Goal: Information Seeking & Learning: Learn about a topic

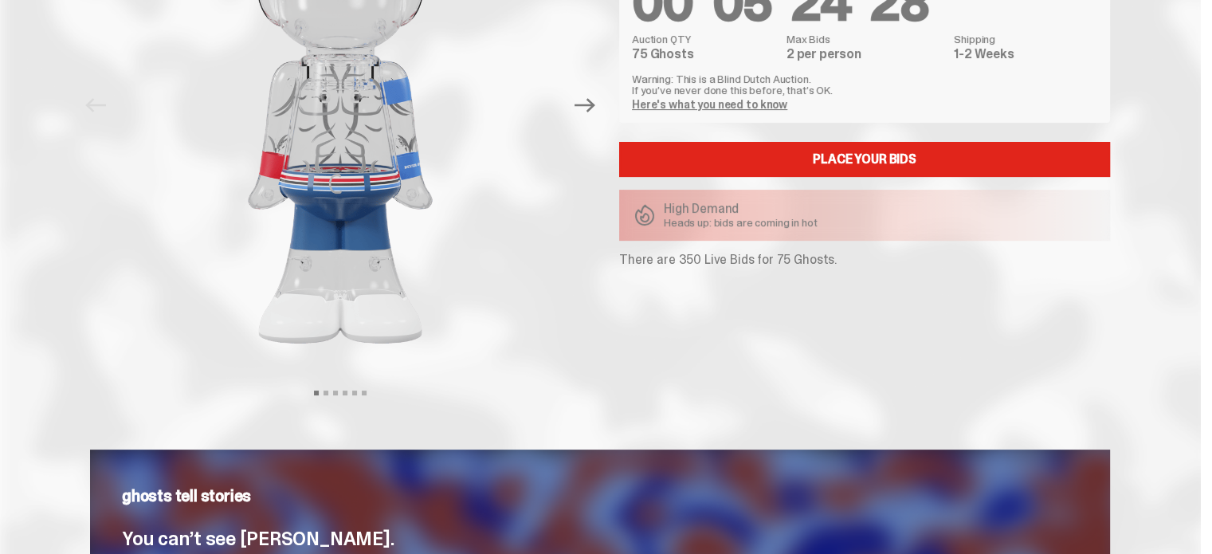
scroll to position [239, 0]
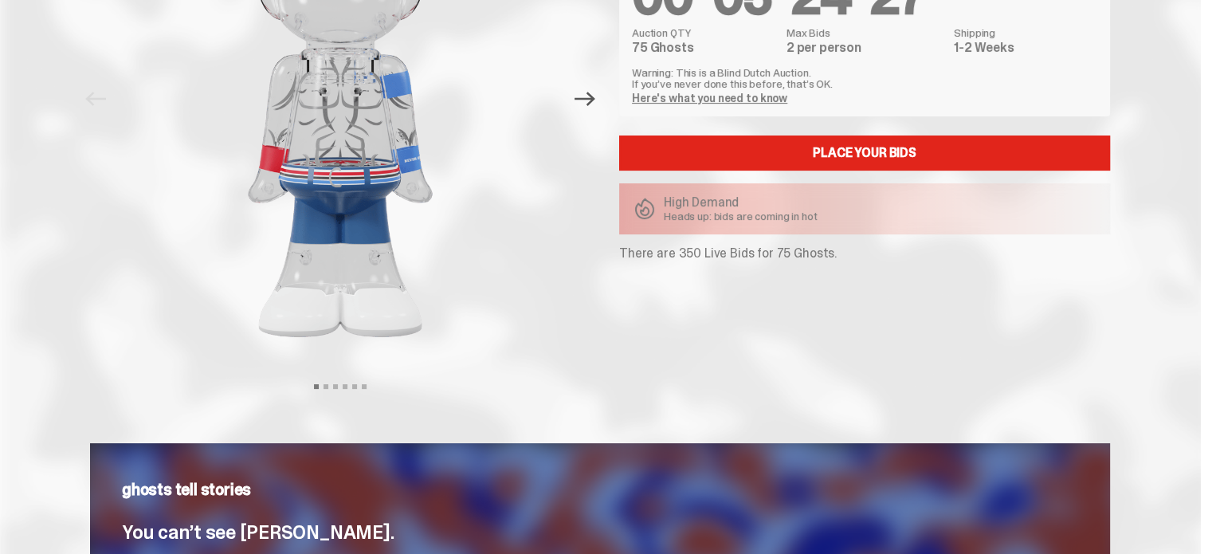
click at [593, 100] on icon "Next" at bounding box center [585, 98] width 21 height 21
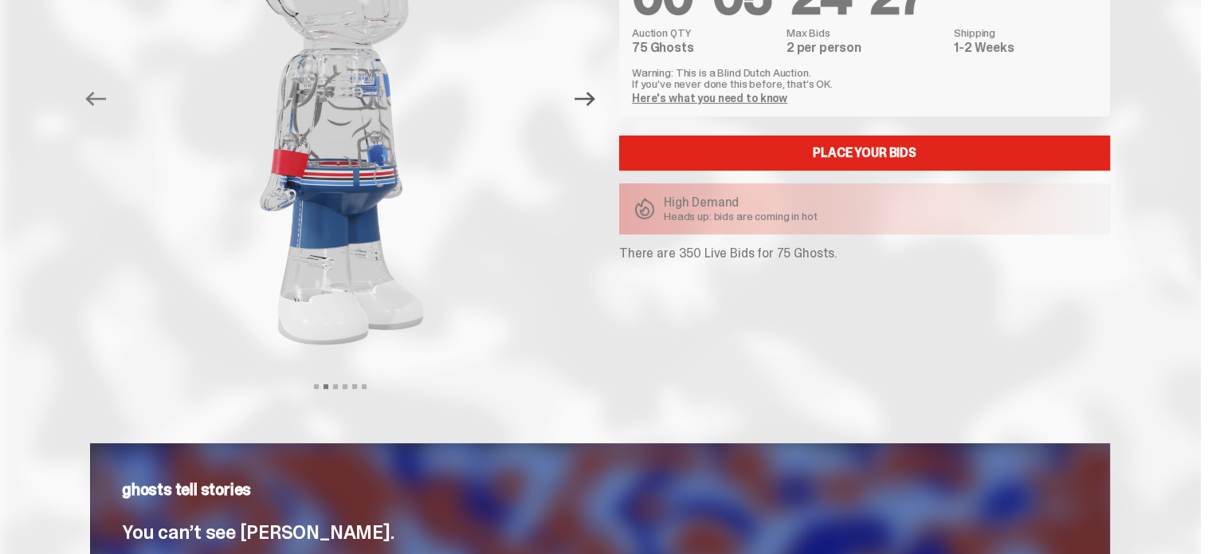
click at [593, 100] on icon "Next" at bounding box center [585, 98] width 21 height 21
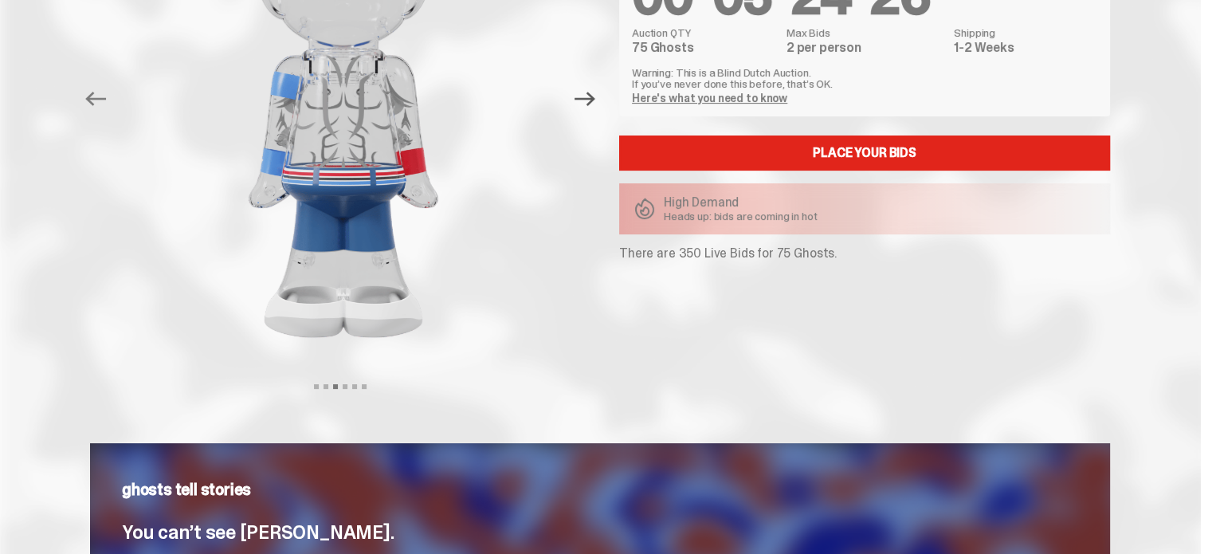
click at [593, 100] on icon "Next" at bounding box center [585, 98] width 21 height 21
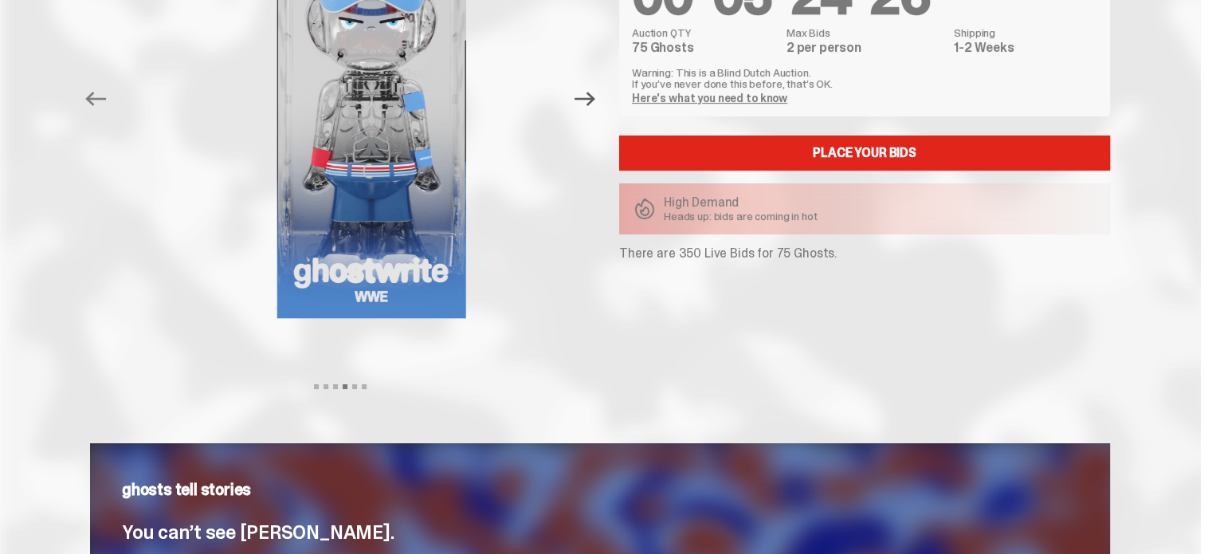
click at [593, 100] on icon "Next" at bounding box center [585, 98] width 21 height 21
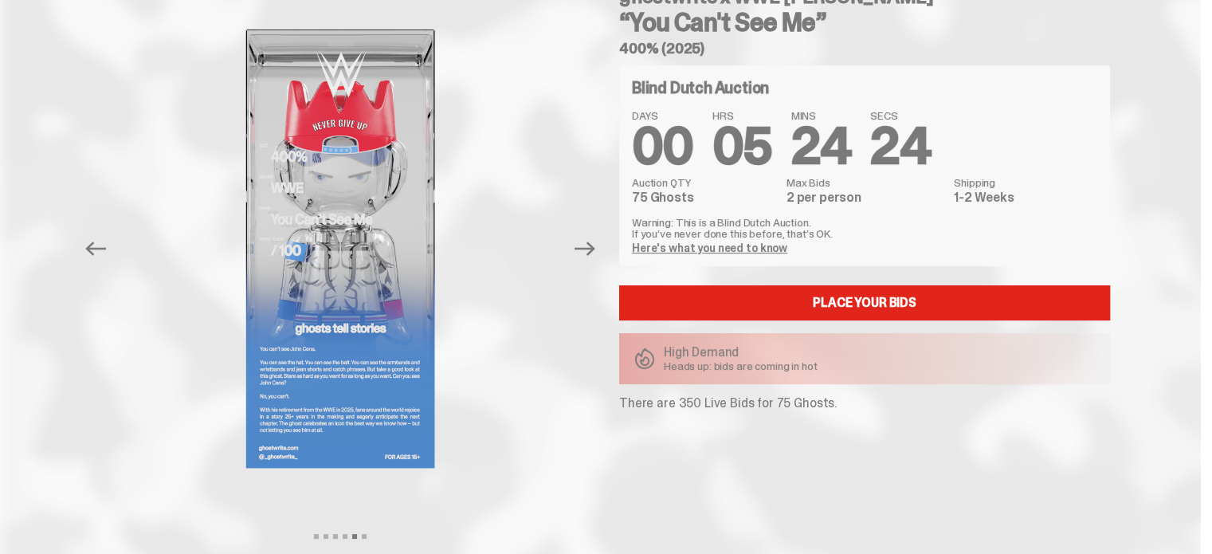
scroll to position [80, 0]
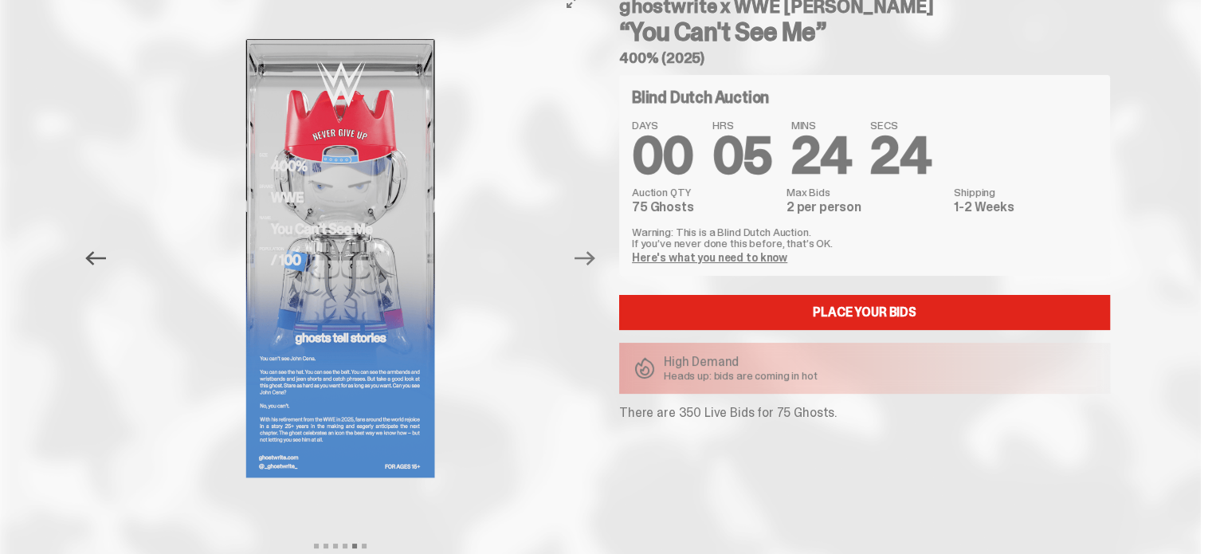
click at [100, 257] on icon "Previous" at bounding box center [95, 258] width 21 height 14
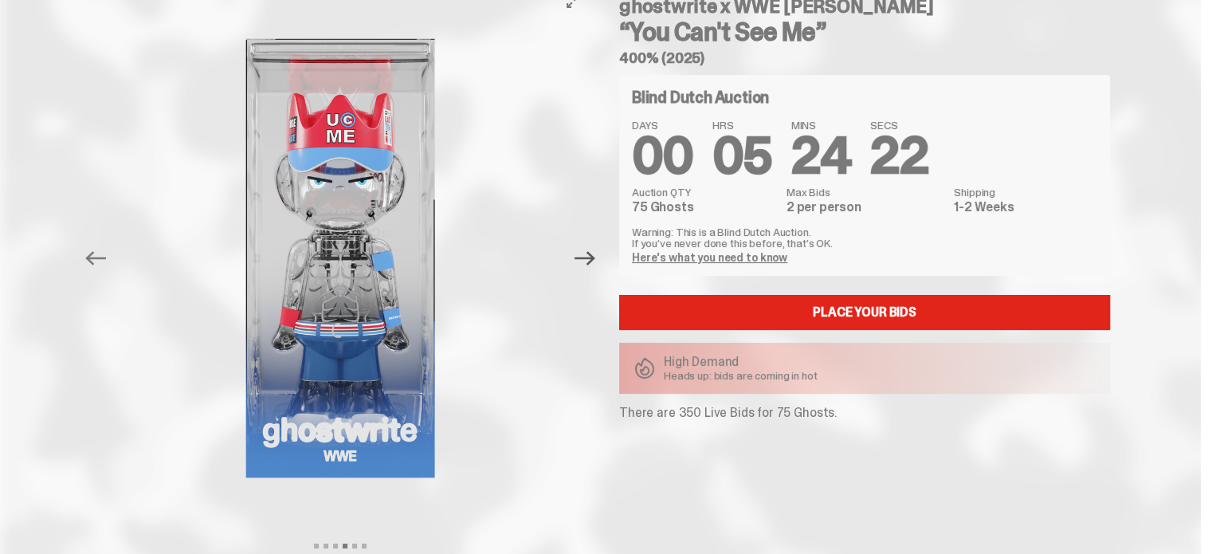
click at [587, 268] on icon "Next" at bounding box center [585, 258] width 21 height 21
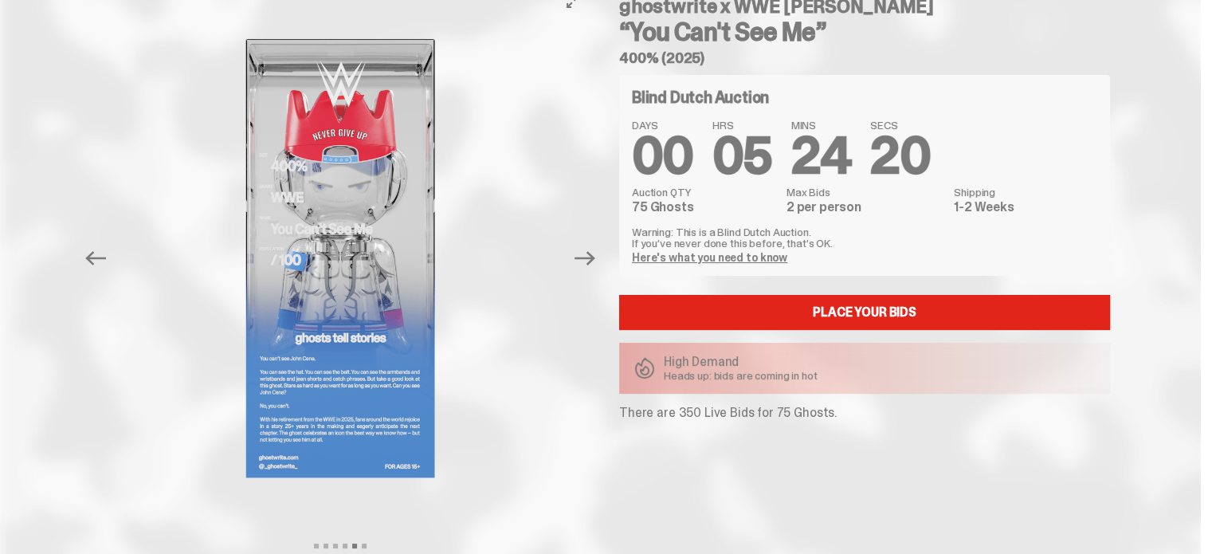
click at [586, 269] on button "Next" at bounding box center [584, 258] width 35 height 35
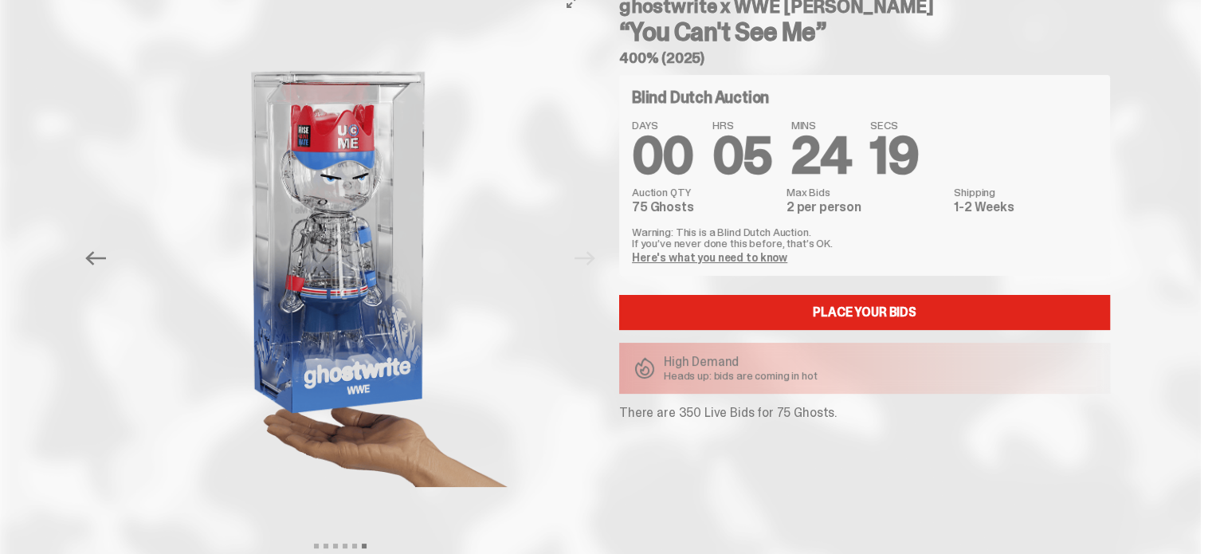
click at [586, 269] on div at bounding box center [340, 258] width 500 height 548
click at [589, 261] on div at bounding box center [340, 258] width 500 height 548
click at [676, 256] on link "Here's what you need to know" at bounding box center [709, 257] width 155 height 14
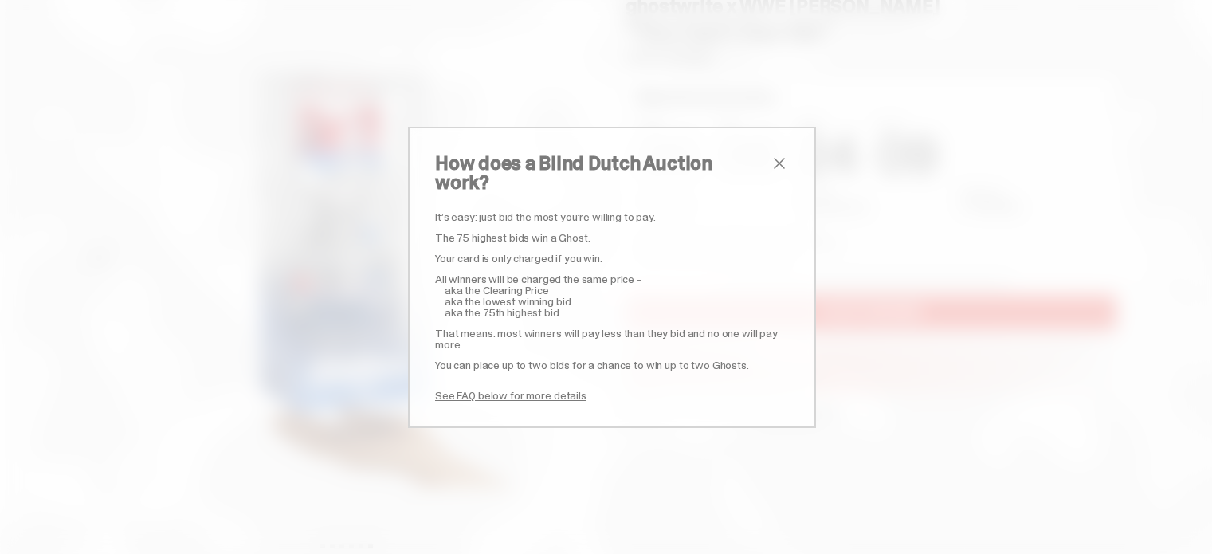
click at [770, 171] on span "close" at bounding box center [779, 163] width 19 height 19
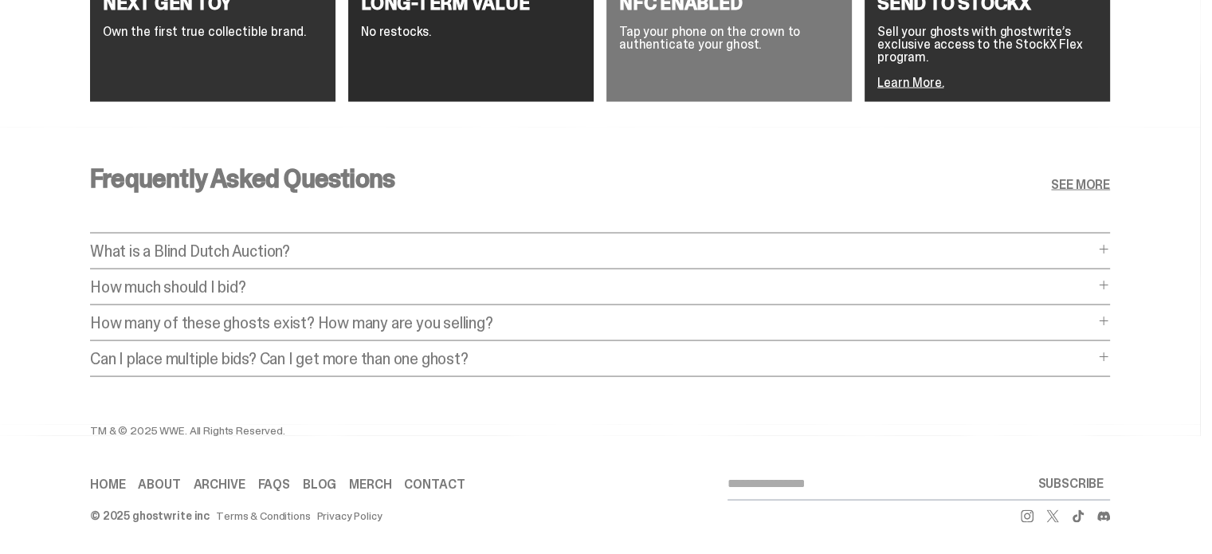
scroll to position [3038, 0]
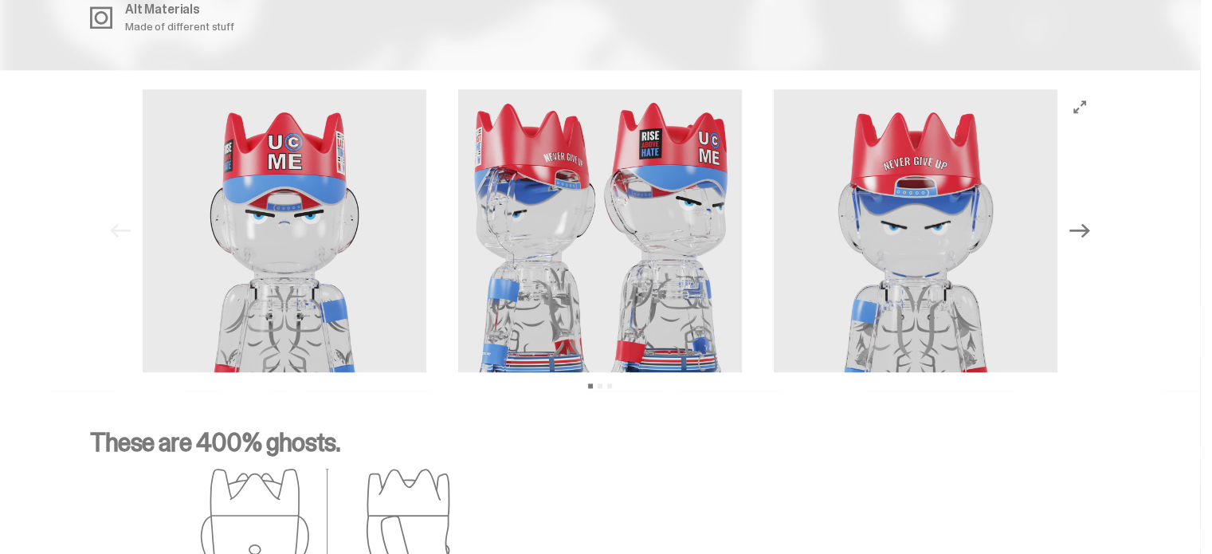
scroll to position [2161, 0]
